Goal: Task Accomplishment & Management: Use online tool/utility

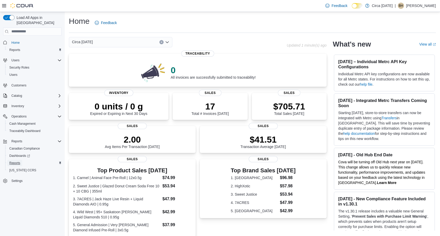
click at [15, 161] on span "Reports" at bounding box center [14, 163] width 11 height 4
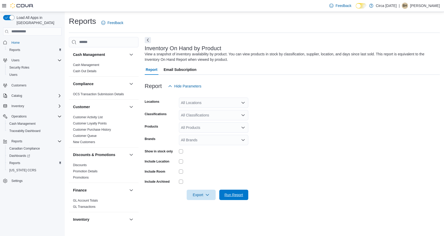
drag, startPoint x: 234, startPoint y: 193, endPoint x: 238, endPoint y: 188, distance: 6.3
click at [234, 193] on span "Run Report" at bounding box center [233, 194] width 19 height 5
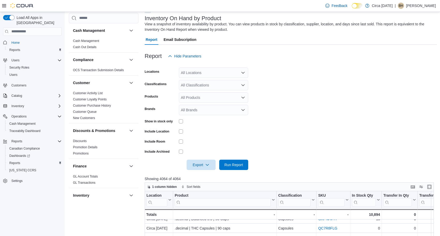
scroll to position [78, 0]
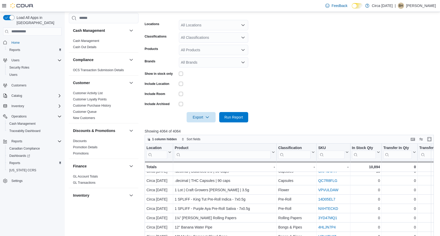
click at [234, 39] on div "All Classifications" at bounding box center [213, 37] width 69 height 10
click at [209, 51] on div "Flower" at bounding box center [213, 53] width 63 height 5
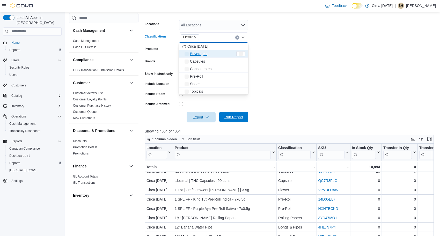
click at [232, 116] on span "Run Report" at bounding box center [233, 116] width 19 height 5
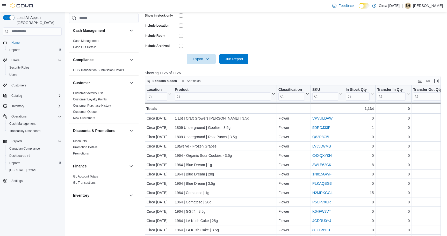
scroll to position [40, 0]
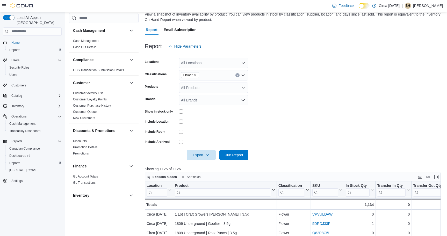
click at [237, 74] on button "Clear input" at bounding box center [237, 75] width 4 height 4
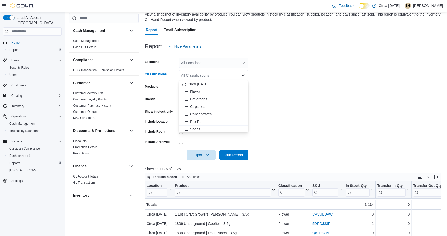
click at [196, 122] on span "Pre-Roll" at bounding box center [196, 121] width 13 height 5
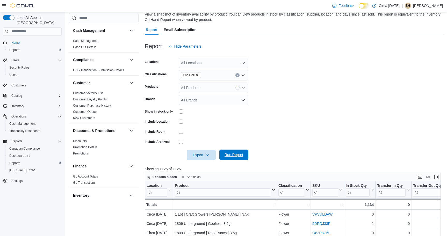
click at [245, 156] on span "Run Report" at bounding box center [233, 155] width 23 height 10
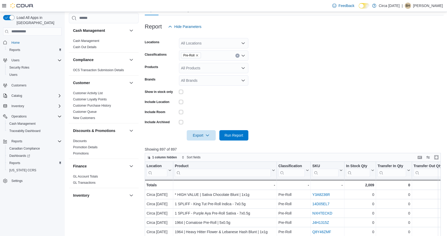
scroll to position [40, 0]
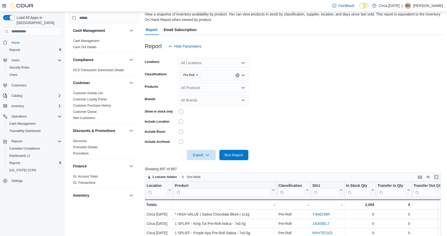
click at [237, 75] on icon "Clear input" at bounding box center [237, 75] width 2 height 2
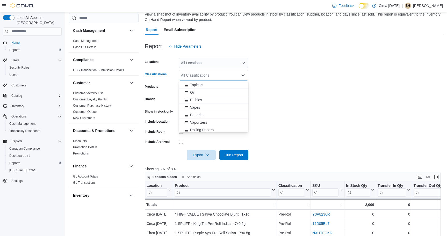
click at [201, 108] on div "Vapes" at bounding box center [213, 107] width 63 height 5
click at [292, 135] on form "Locations All Locations Classifications Vapes Combo box. Selected. Vapes. Press…" at bounding box center [294, 106] width 299 height 109
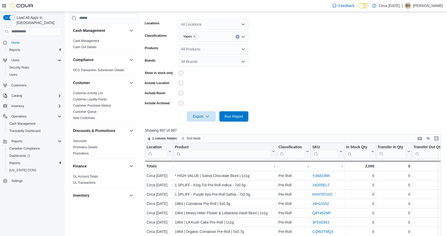
scroll to position [169, 0]
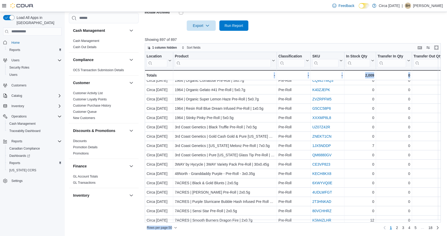
drag, startPoint x: 194, startPoint y: 223, endPoint x: 210, endPoint y: 221, distance: 16.4
click at [210, 221] on div "1 column hidden Sort fields Location Click to view column header actions Produc…" at bounding box center [293, 137] width 296 height 189
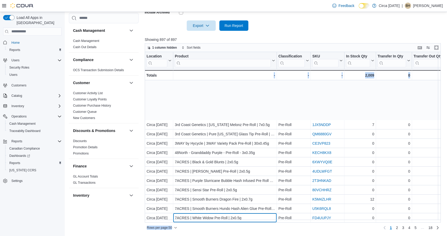
drag, startPoint x: 210, startPoint y: 221, endPoint x: 229, endPoint y: 221, distance: 18.4
click at [230, 221] on div "Location Click to view column header actions Product Click to view column heade…" at bounding box center [294, 137] width 299 height 171
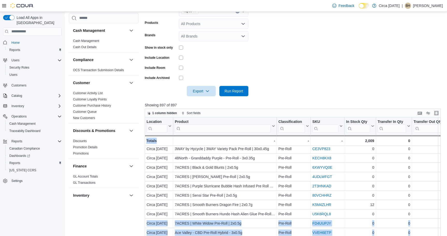
scroll to position [66, 0]
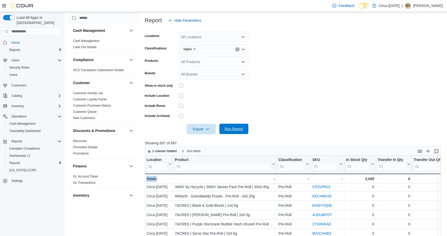
drag, startPoint x: 231, startPoint y: 132, endPoint x: 239, endPoint y: 124, distance: 11.7
click at [231, 131] on span "Run Report" at bounding box center [233, 129] width 23 height 10
